Goal: Navigation & Orientation: Find specific page/section

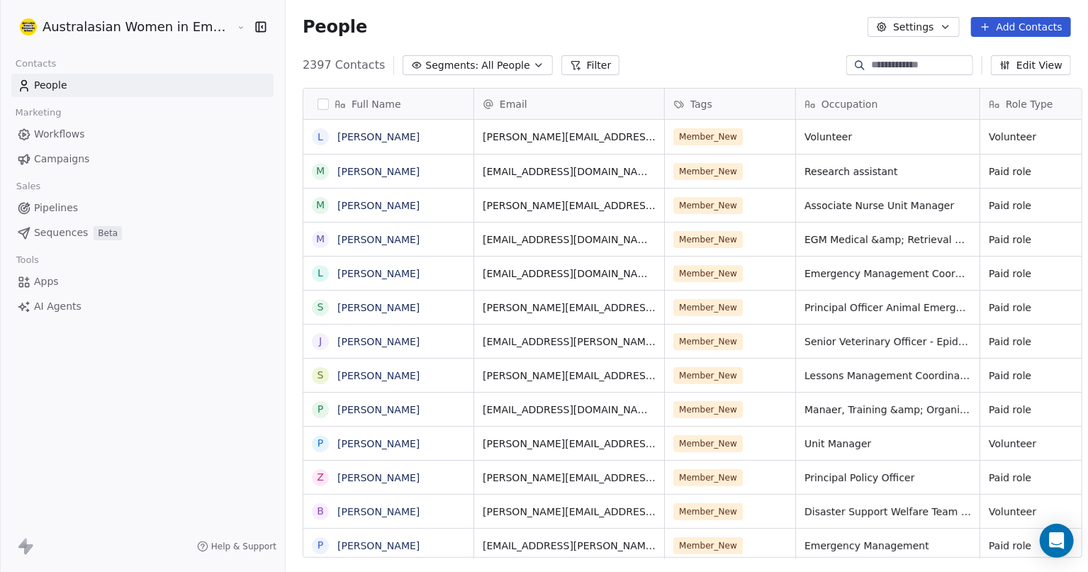
scroll to position [491, 800]
